Goal: Task Accomplishment & Management: Manage account settings

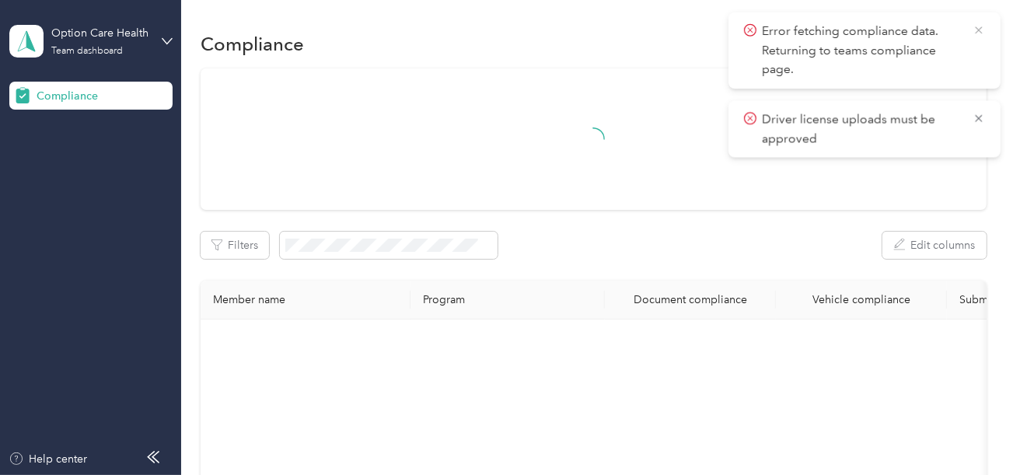
click at [975, 28] on icon at bounding box center [978, 30] width 12 height 14
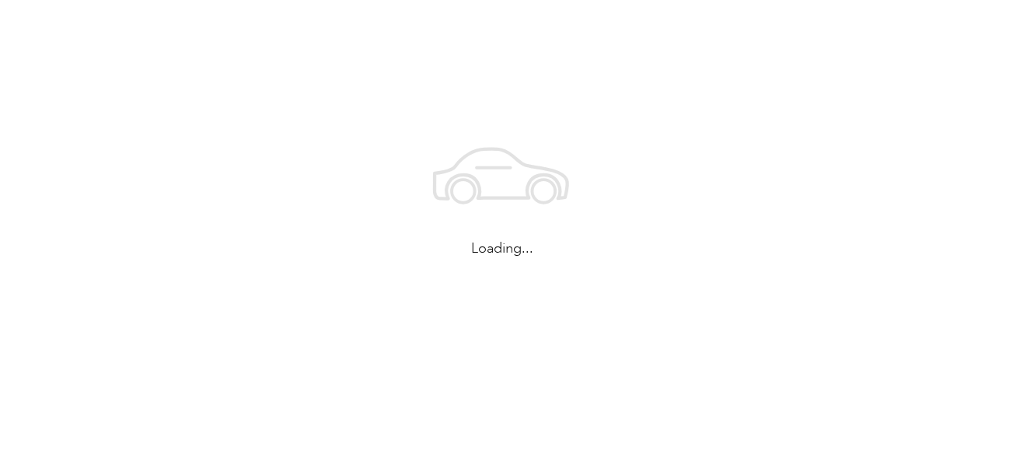
click at [583, 135] on icon at bounding box center [502, 179] width 233 height 117
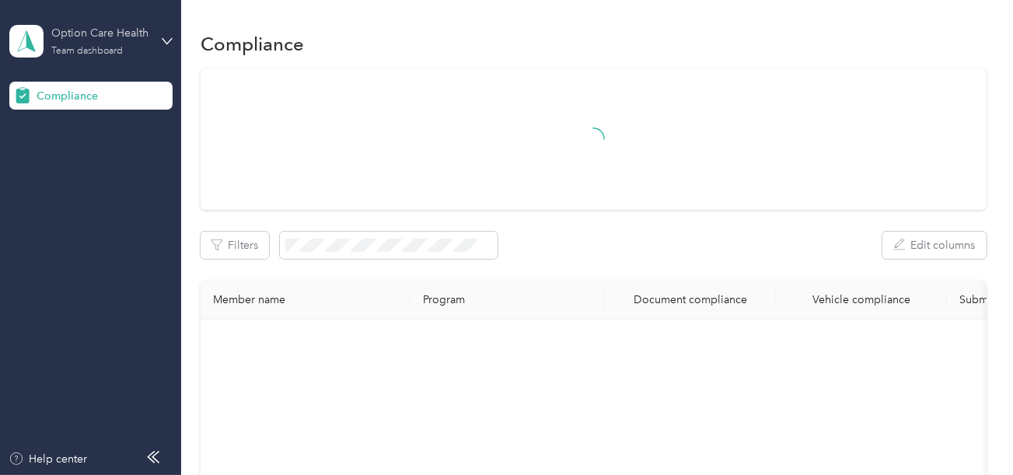
click at [137, 50] on div "Option Care Health Team dashboard" at bounding box center [99, 40] width 97 height 31
click at [81, 154] on div "Log out" at bounding box center [172, 162] width 305 height 27
